Goal: Navigation & Orientation: Find specific page/section

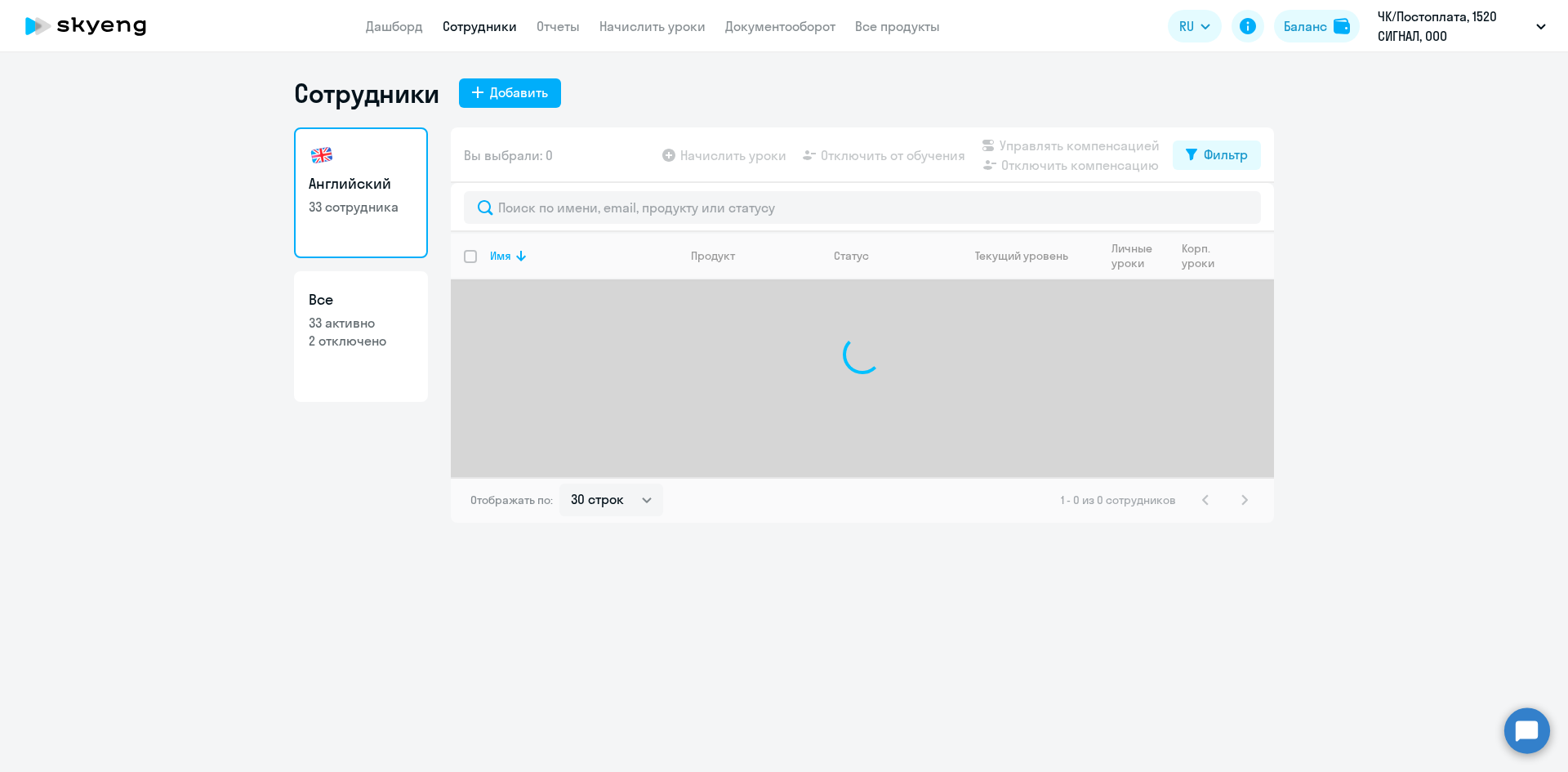
select select "30"
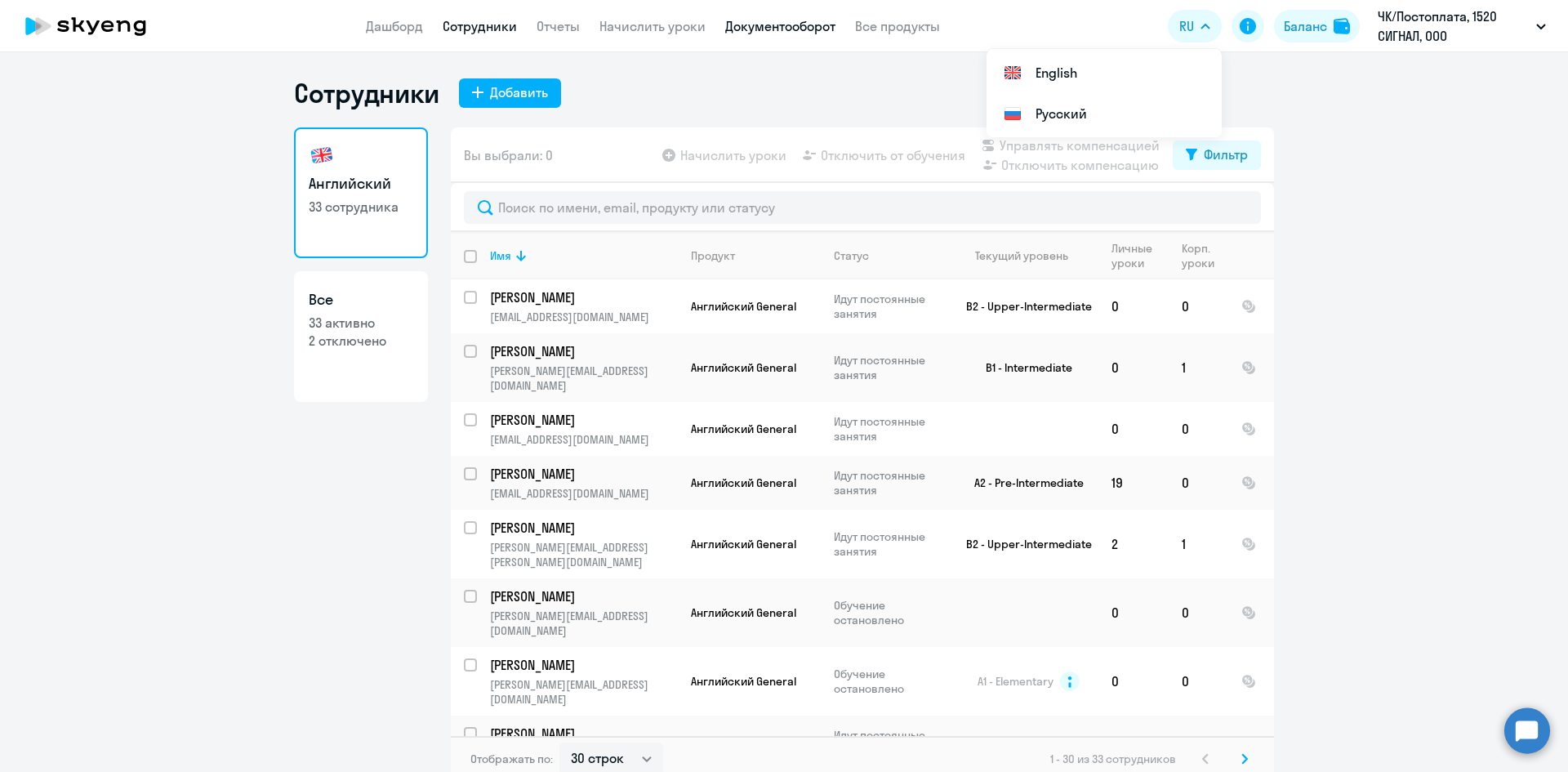
click at [802, 32] on link "Документооборот" at bounding box center [780, 27] width 110 height 17
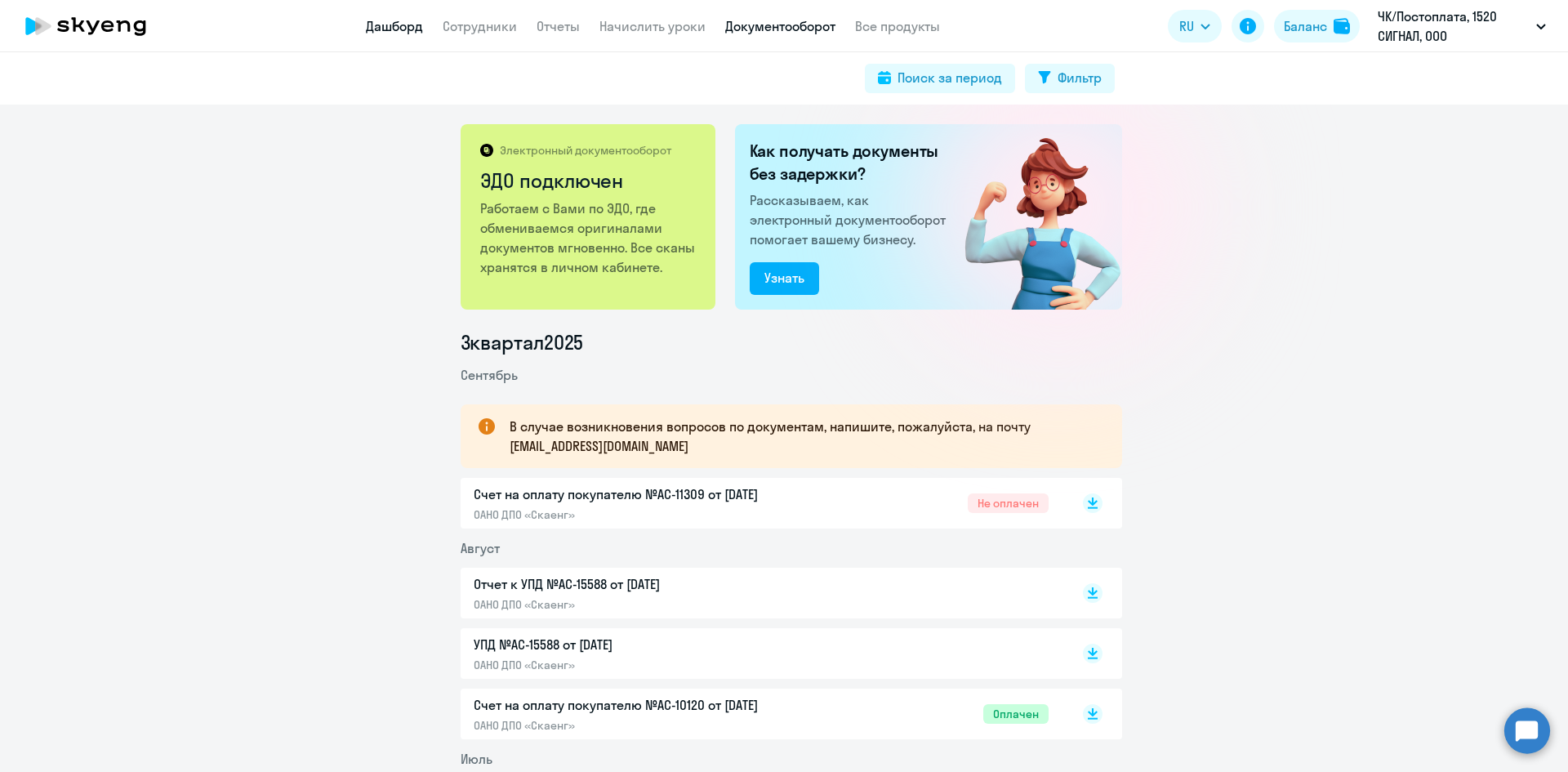
click at [373, 25] on link "Дашборд" at bounding box center [394, 27] width 57 height 17
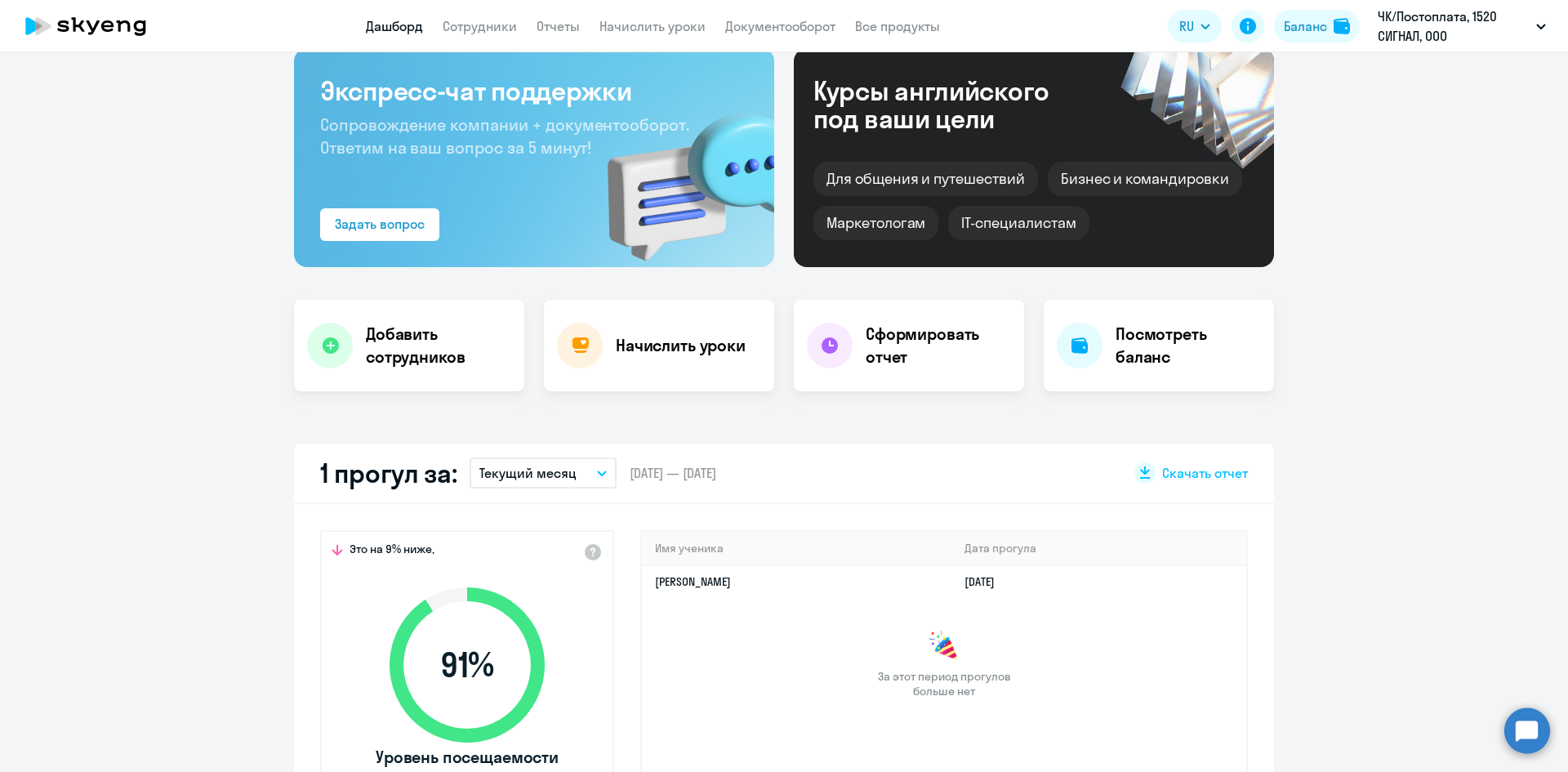
scroll to position [327, 0]
